Goal: Task Accomplishment & Management: Manage account settings

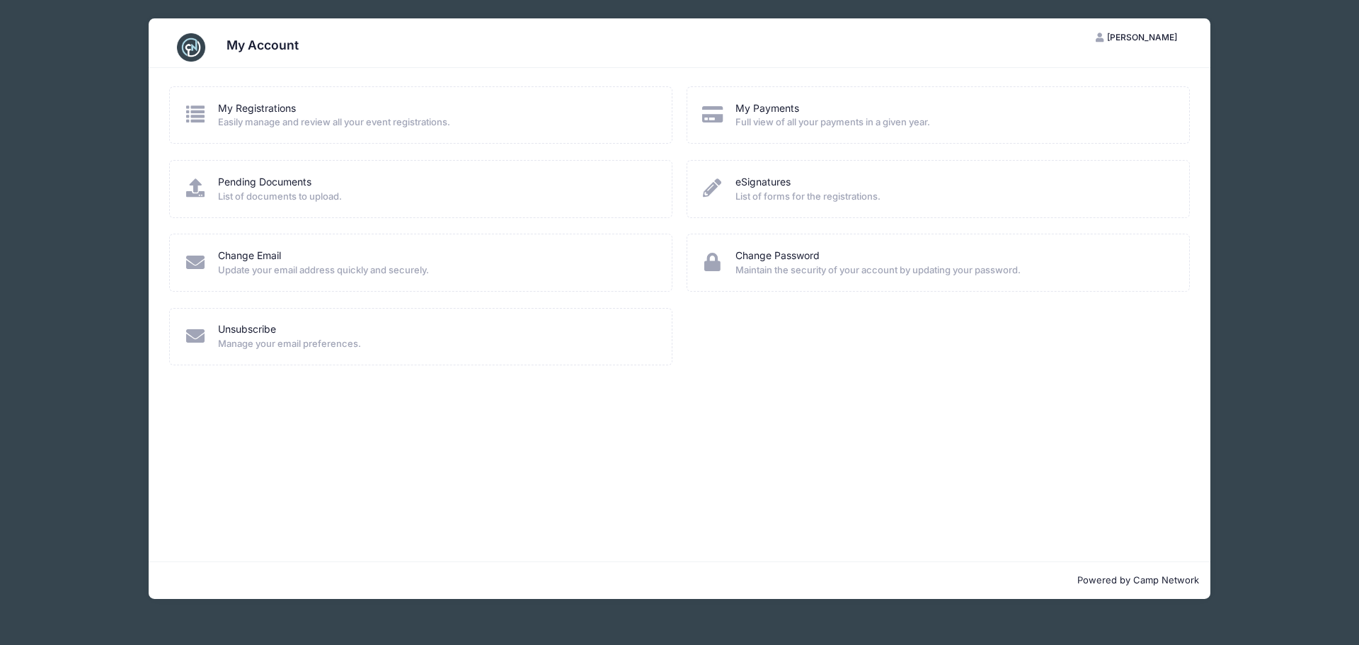
click at [297, 114] on div "My Registrations" at bounding box center [435, 108] width 435 height 15
click at [358, 129] on span "Easily manage and review all your event registrations." at bounding box center [435, 122] width 435 height 14
click at [367, 181] on div "Pending Documents" at bounding box center [435, 182] width 435 height 15
click at [781, 123] on span "Full view of all your payments in a given year." at bounding box center [952, 122] width 435 height 14
drag, startPoint x: 753, startPoint y: 207, endPoint x: 752, endPoint y: 256, distance: 49.6
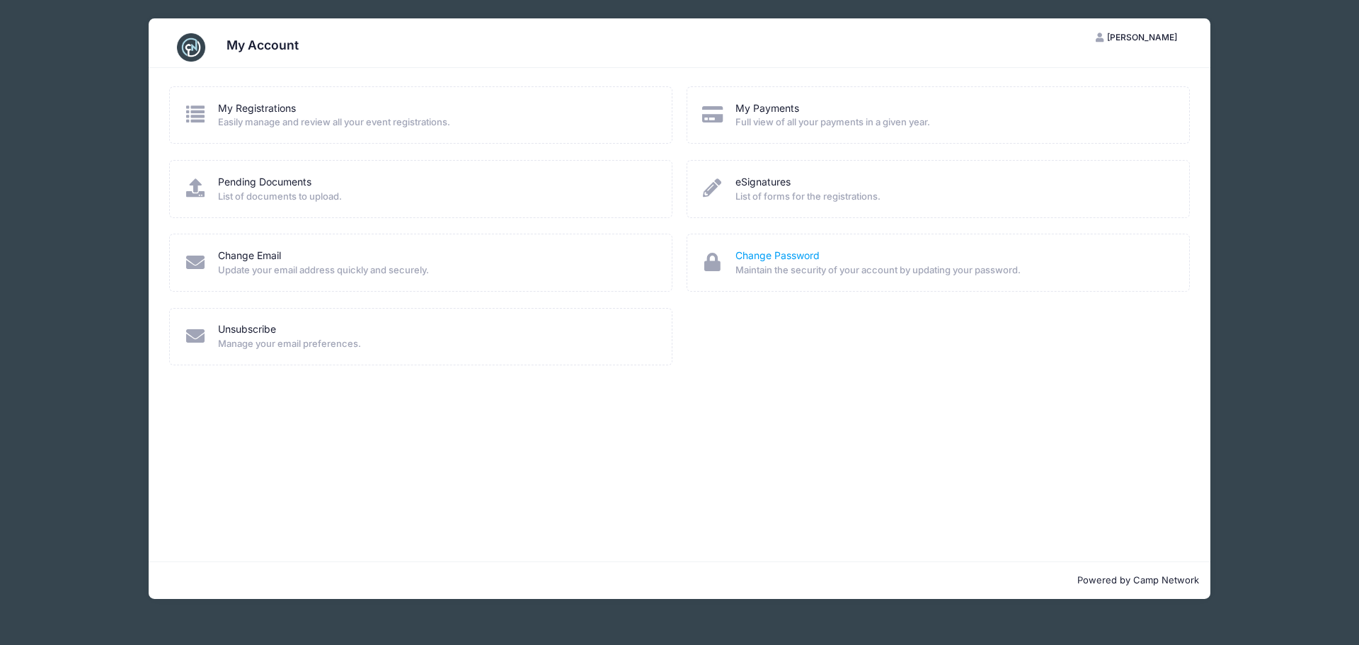
click at [753, 207] on div "eSignatures List of forms for the registrations." at bounding box center [938, 188] width 503 height 57
click at [753, 277] on span "Maintain the security of your account by updating your password." at bounding box center [952, 270] width 435 height 14
drag, startPoint x: 390, startPoint y: 277, endPoint x: 341, endPoint y: 324, distance: 67.6
click at [389, 277] on div "Change Email Update your email address quickly and securely." at bounding box center [420, 262] width 503 height 57
click at [341, 325] on div "Unsubscribe" at bounding box center [435, 329] width 435 height 15
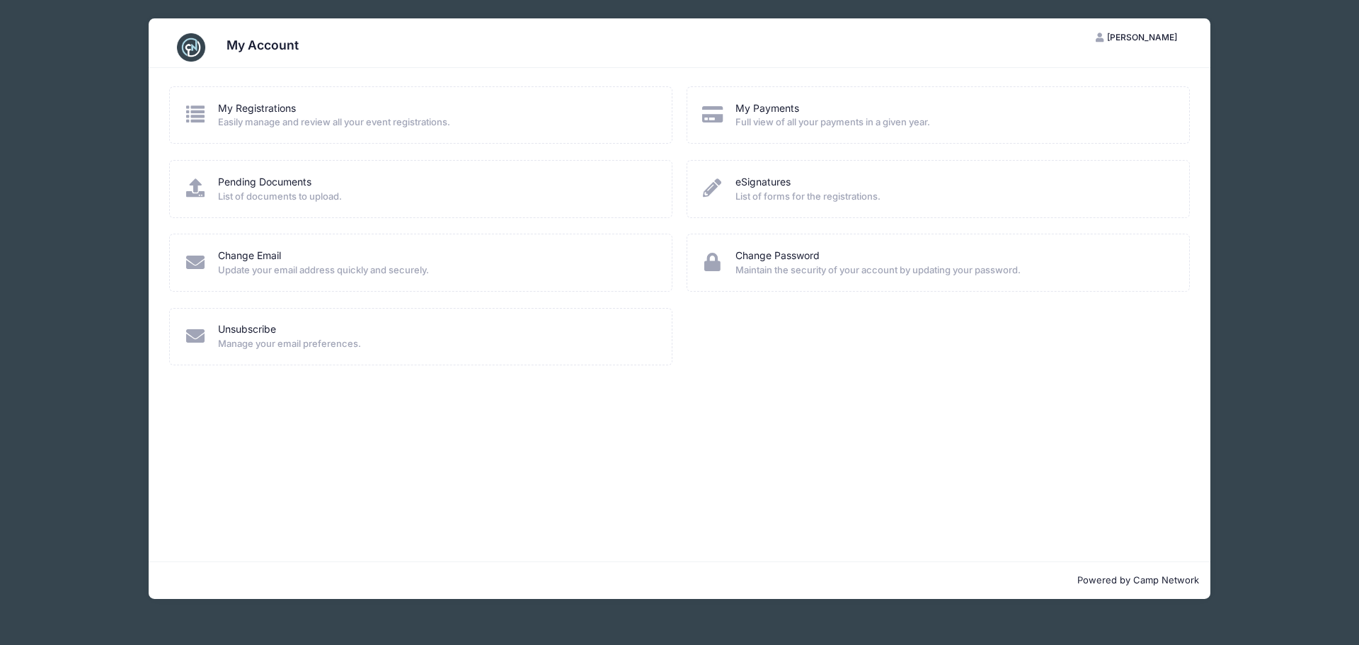
click at [311, 114] on div "My Registrations" at bounding box center [435, 108] width 435 height 15
click at [342, 227] on div "Pending Documents List of documents to upload." at bounding box center [420, 197] width 517 height 74
click at [201, 51] on img at bounding box center [191, 47] width 28 height 28
click at [803, 111] on div "My Payments" at bounding box center [952, 108] width 435 height 15
click at [1162, 35] on span "[PERSON_NAME]" at bounding box center [1142, 37] width 70 height 11
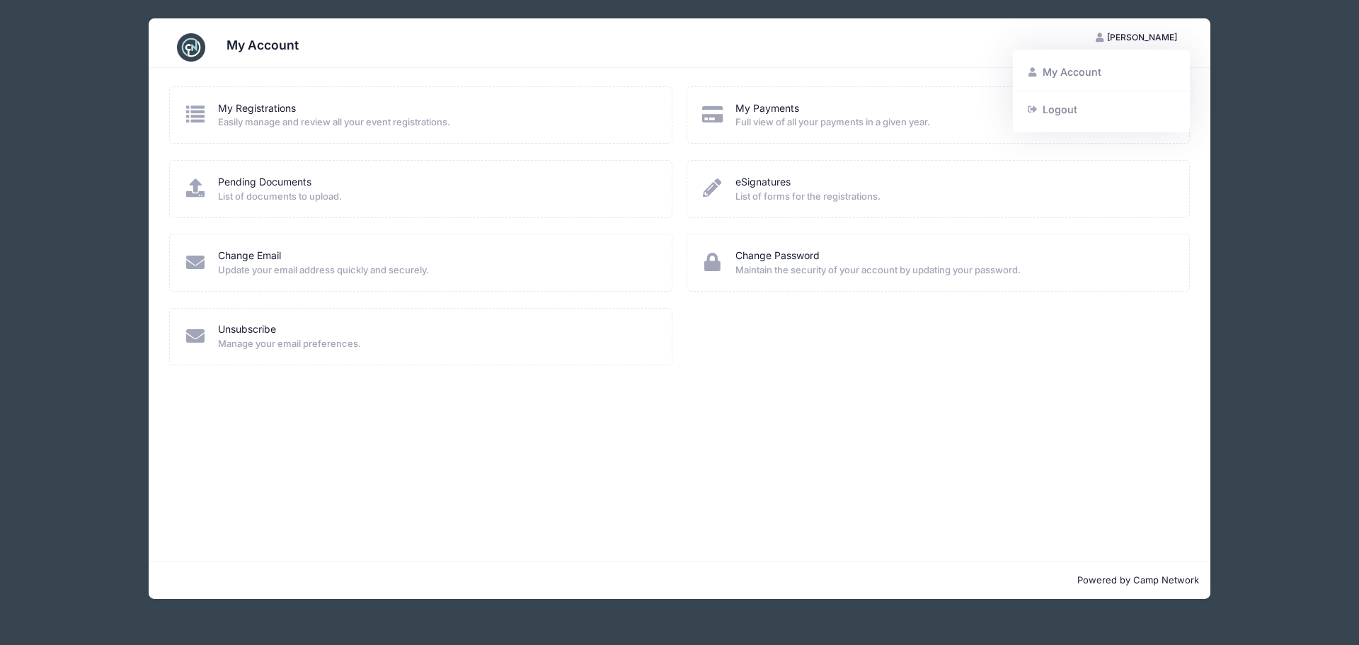
click at [298, 115] on span "Easily manage and review all your event registrations." at bounding box center [435, 122] width 435 height 14
click at [765, 120] on span "Full view of all your payments in a given year." at bounding box center [952, 122] width 435 height 14
click at [213, 203] on div "Pending Documents List of documents to upload." at bounding box center [421, 189] width 474 height 28
click at [762, 184] on link "eSignatures" at bounding box center [762, 182] width 55 height 15
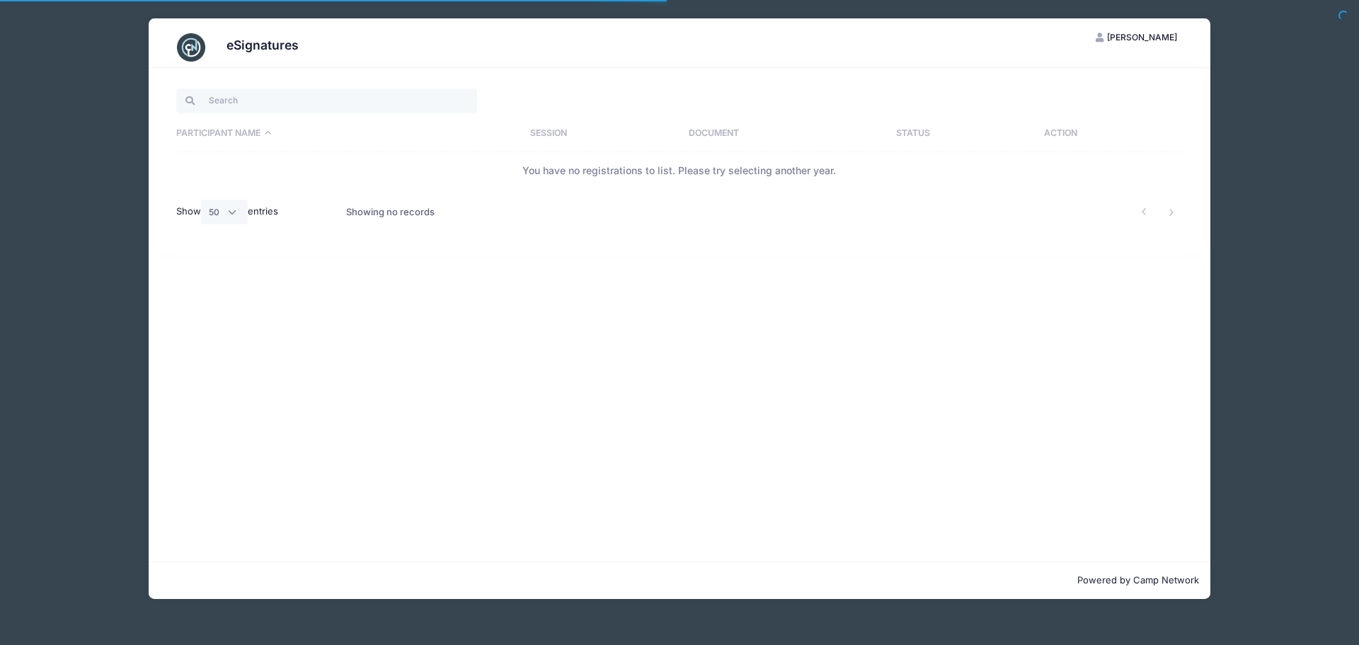
select select "50"
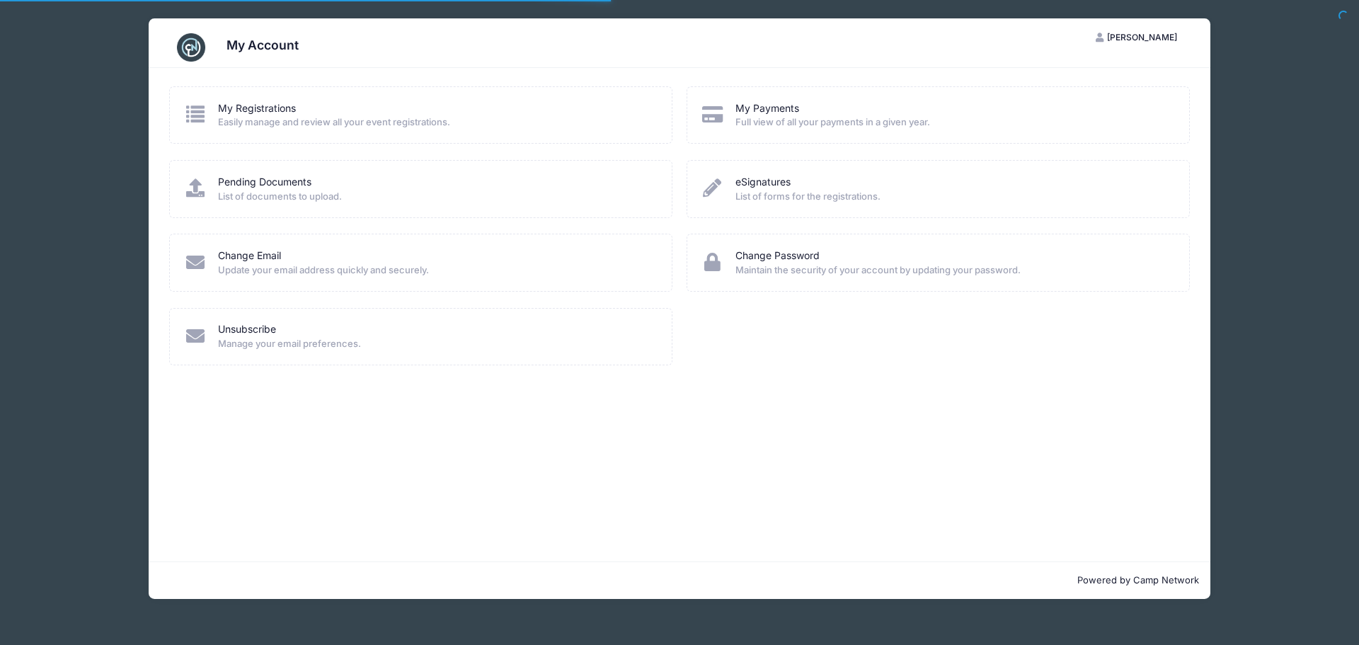
click at [246, 108] on link "My Registrations" at bounding box center [257, 108] width 78 height 15
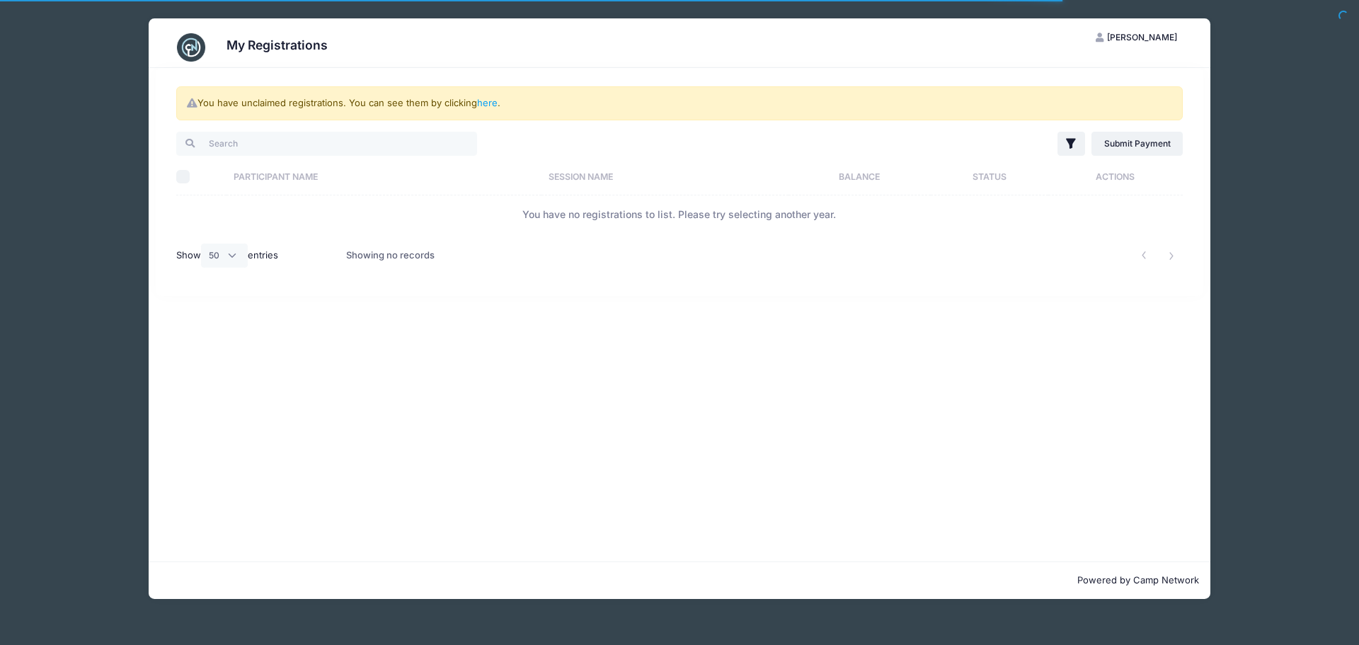
select select "50"
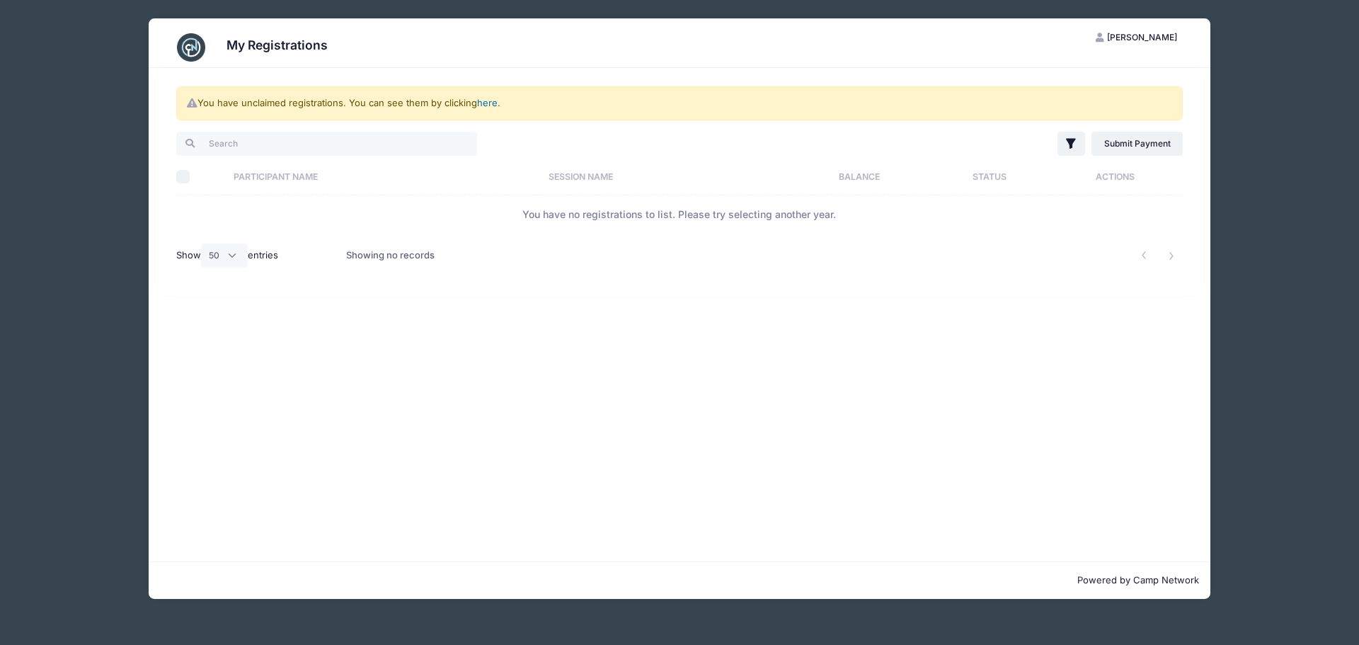
click at [493, 99] on link "here" at bounding box center [487, 102] width 21 height 11
click at [489, 105] on link "here" at bounding box center [487, 102] width 21 height 11
click at [494, 102] on link "here" at bounding box center [487, 102] width 21 height 11
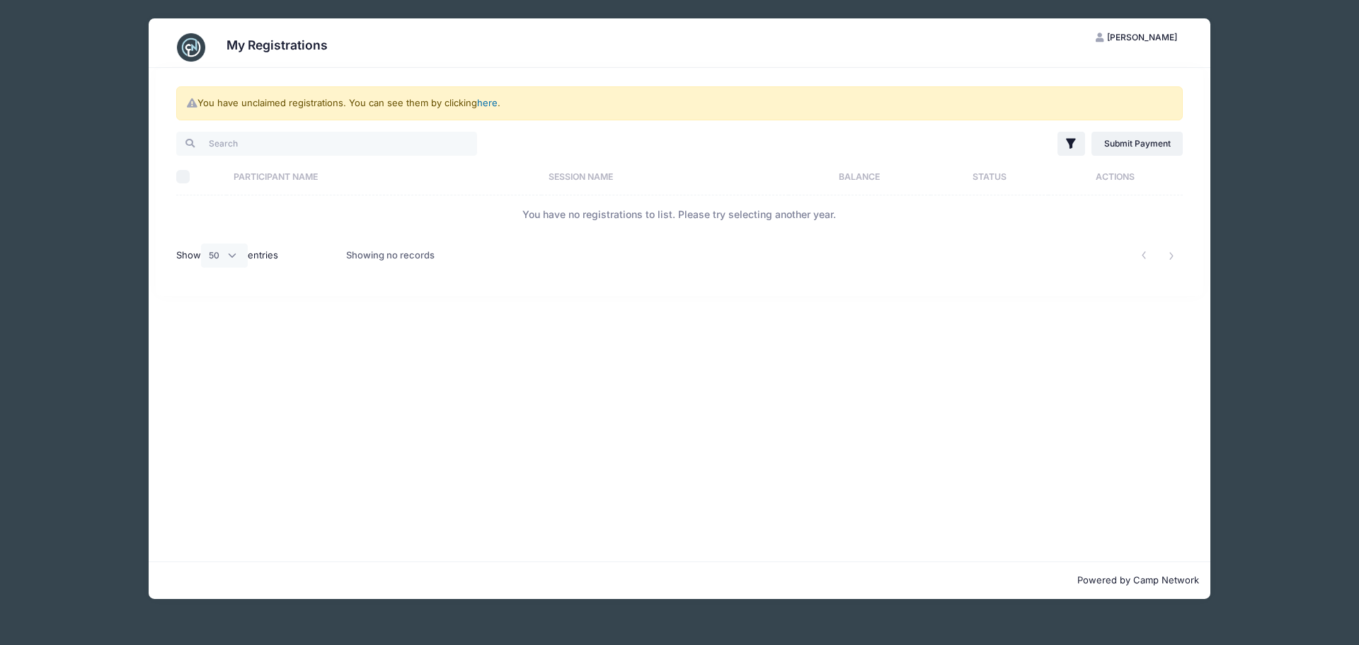
click at [494, 102] on link "here" at bounding box center [487, 102] width 21 height 11
